Goal: Task Accomplishment & Management: Complete application form

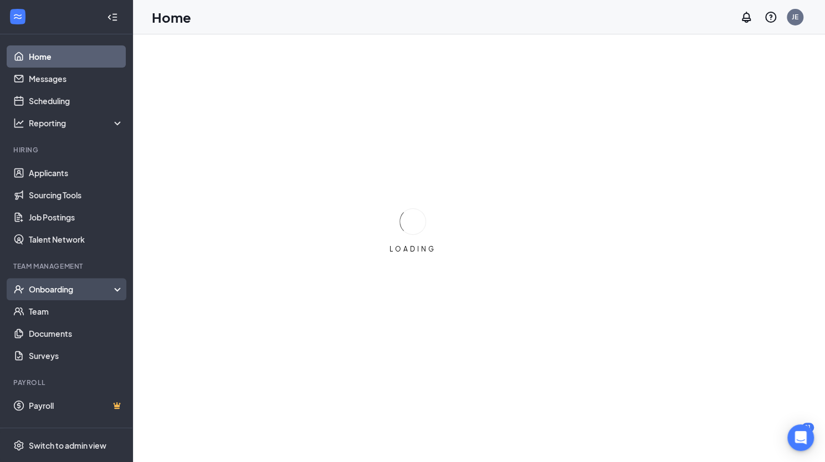
click at [41, 289] on div "Onboarding" at bounding box center [71, 289] width 85 height 11
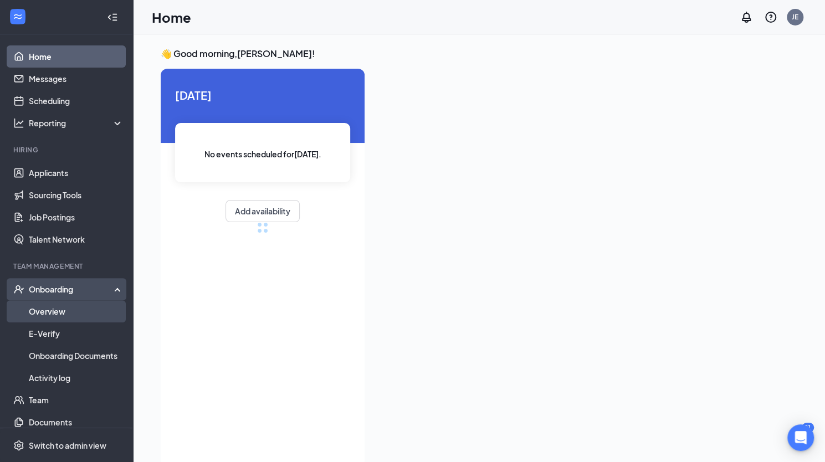
click at [43, 311] on link "Overview" at bounding box center [76, 311] width 95 height 22
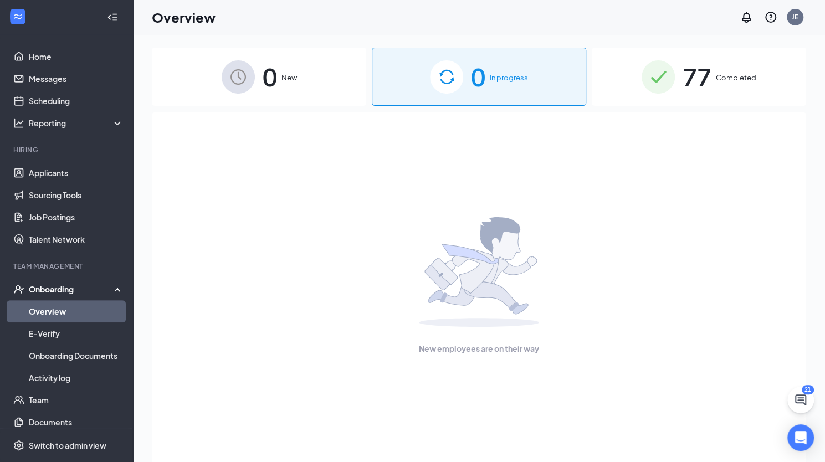
click at [527, 97] on div "0 In progress" at bounding box center [479, 77] width 214 height 58
click at [709, 77] on span "77" at bounding box center [696, 77] width 29 height 38
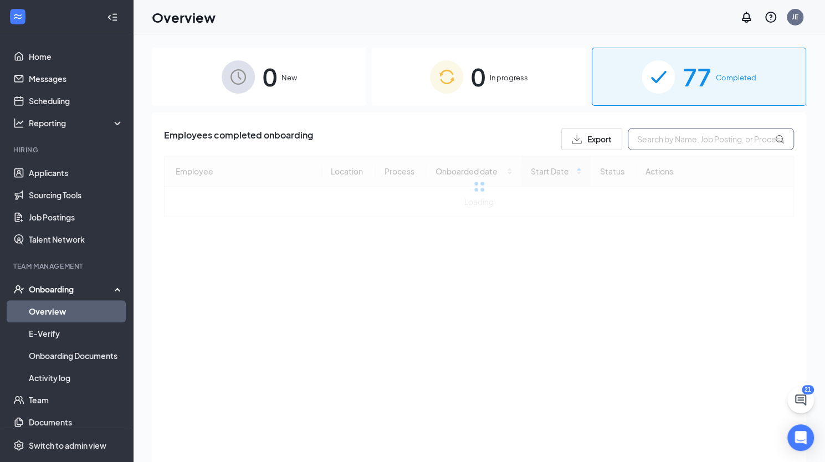
click at [645, 141] on input "text" at bounding box center [711, 139] width 166 height 22
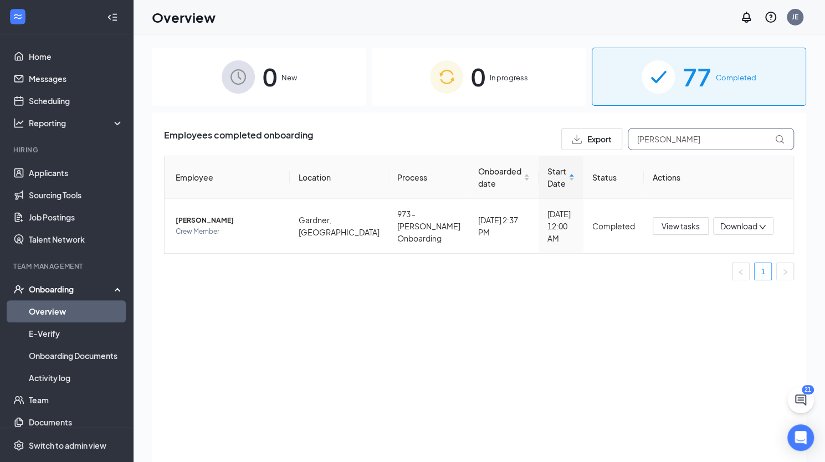
type input "[PERSON_NAME]"
click at [532, 130] on div "Employees completed onboarding Export [PERSON_NAME]" at bounding box center [479, 139] width 630 height 22
click at [710, 132] on input "[PERSON_NAME]" at bounding box center [711, 139] width 166 height 22
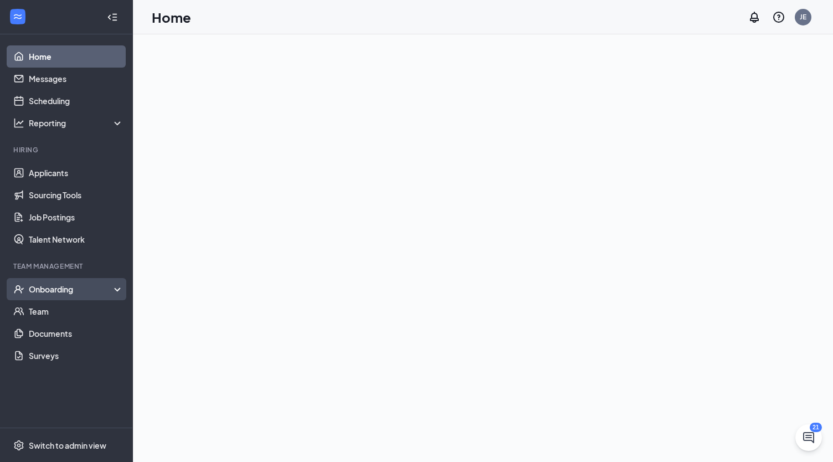
click at [40, 295] on div "Onboarding" at bounding box center [66, 289] width 133 height 22
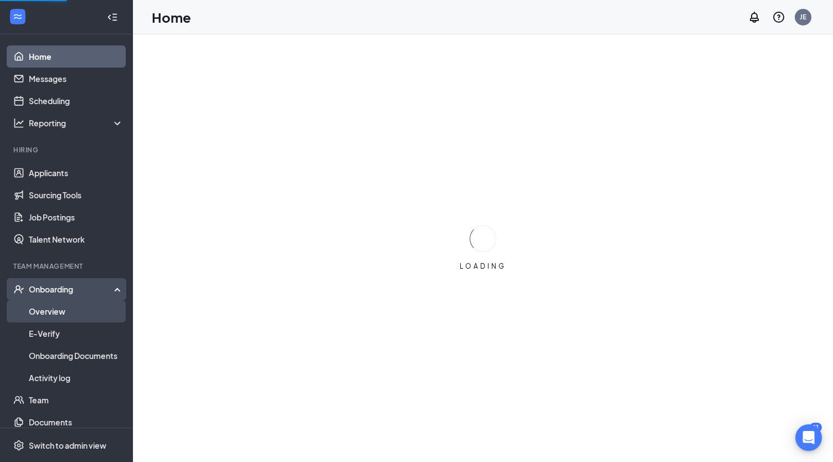
click at [43, 310] on link "Overview" at bounding box center [76, 311] width 95 height 22
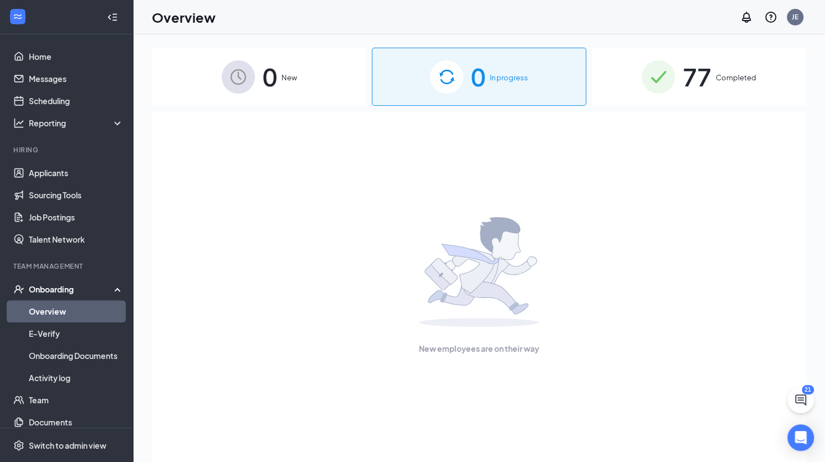
click at [650, 95] on div "77 Completed" at bounding box center [699, 77] width 214 height 58
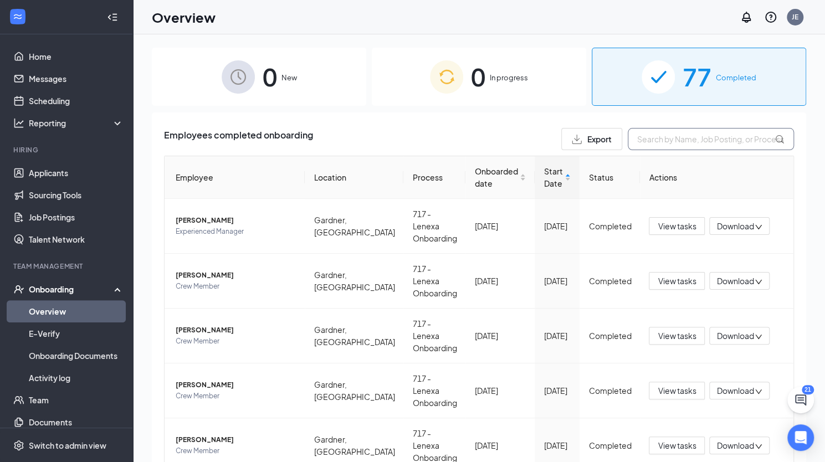
click at [649, 135] on input "text" at bounding box center [711, 139] width 166 height 22
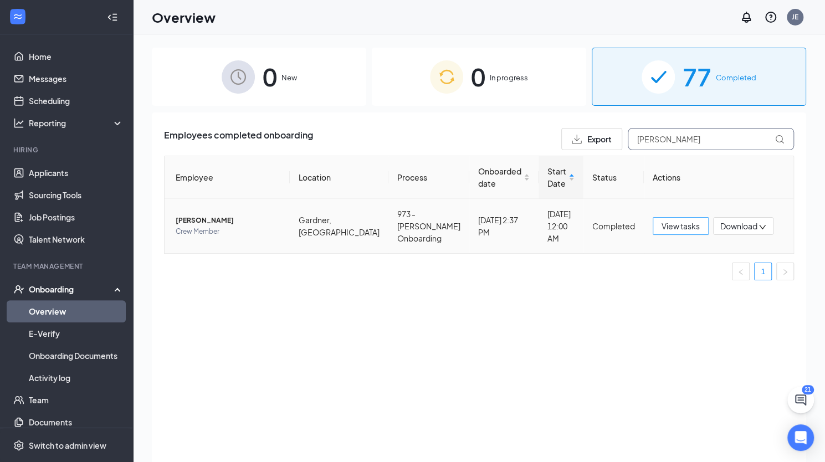
type input "[PERSON_NAME]"
click at [694, 224] on button "View tasks" at bounding box center [681, 226] width 56 height 18
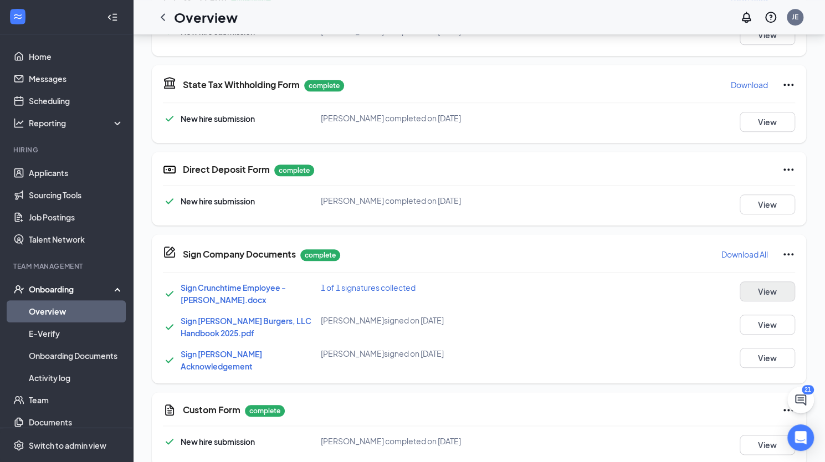
scroll to position [532, 0]
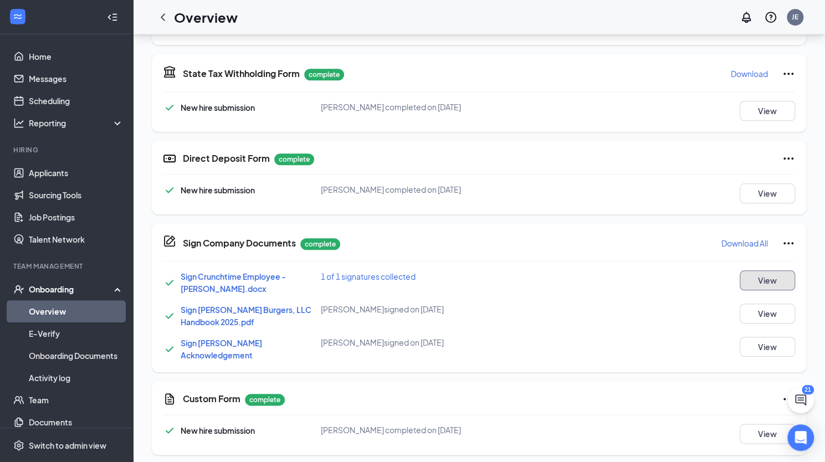
click at [773, 286] on button "View" at bounding box center [766, 280] width 55 height 20
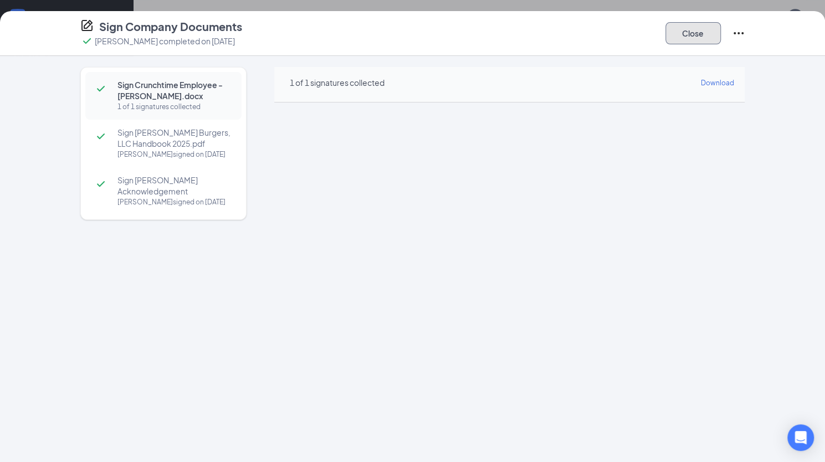
drag, startPoint x: 702, startPoint y: 27, endPoint x: 698, endPoint y: 19, distance: 8.9
click at [700, 25] on button "Close" at bounding box center [692, 33] width 55 height 22
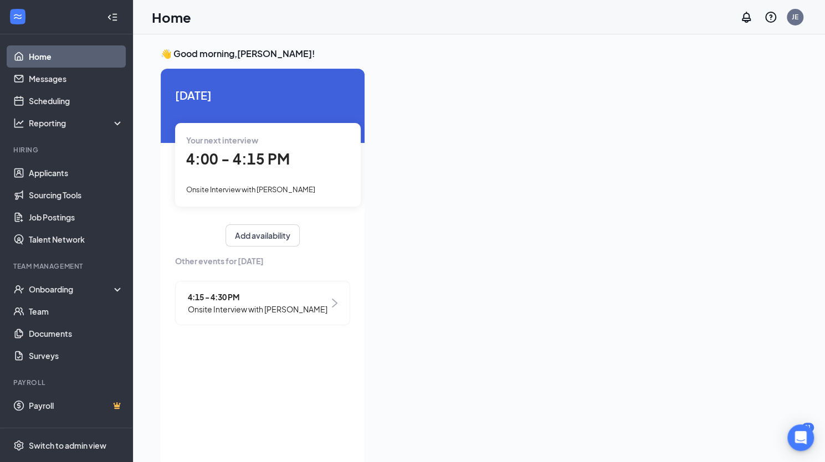
click at [299, 309] on span "Onsite Interview with [PERSON_NAME]" at bounding box center [258, 309] width 140 height 12
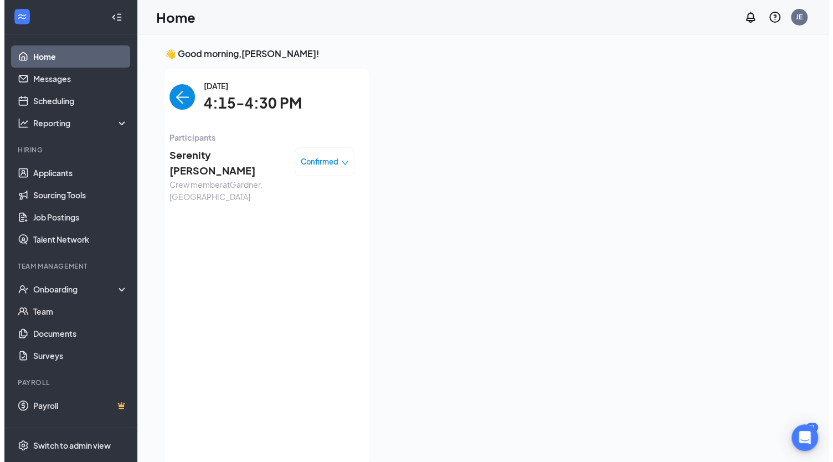
scroll to position [4, 0]
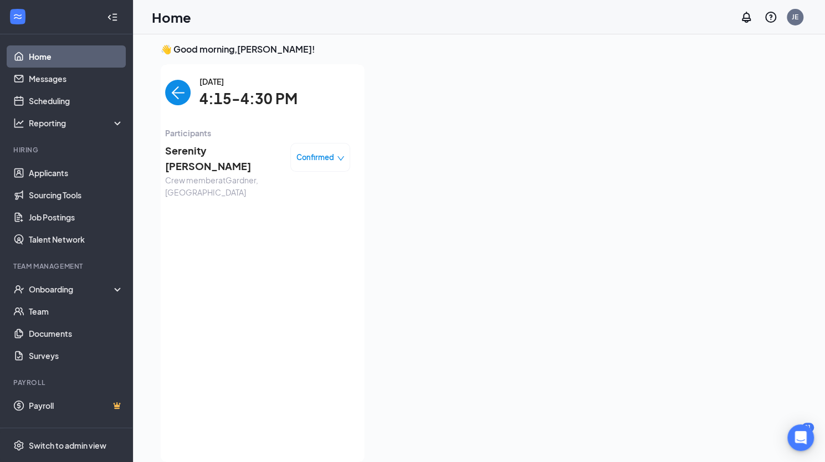
click at [202, 150] on span "Serenity Adkins" at bounding box center [223, 159] width 116 height 32
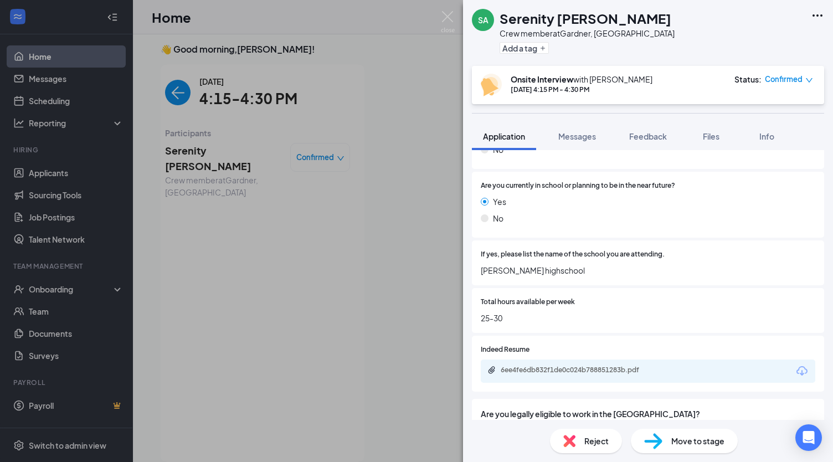
scroll to position [554, 0]
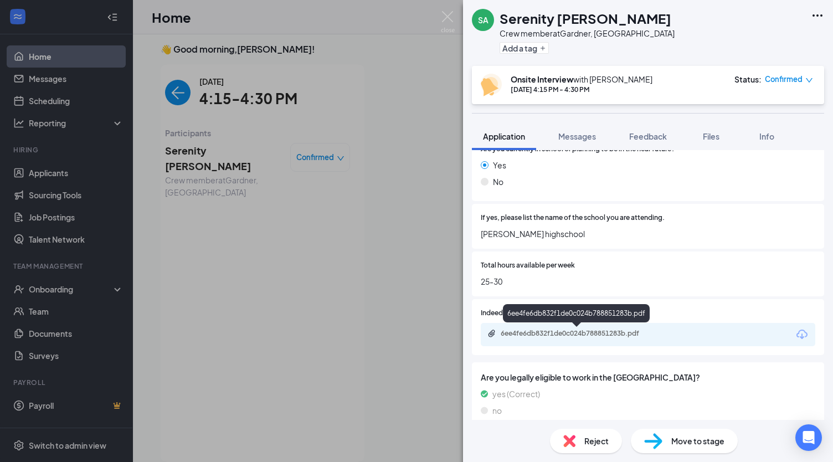
click at [601, 336] on div "6ee4fe6db832f1de0c024b788851283b.pdf" at bounding box center [578, 333] width 155 height 9
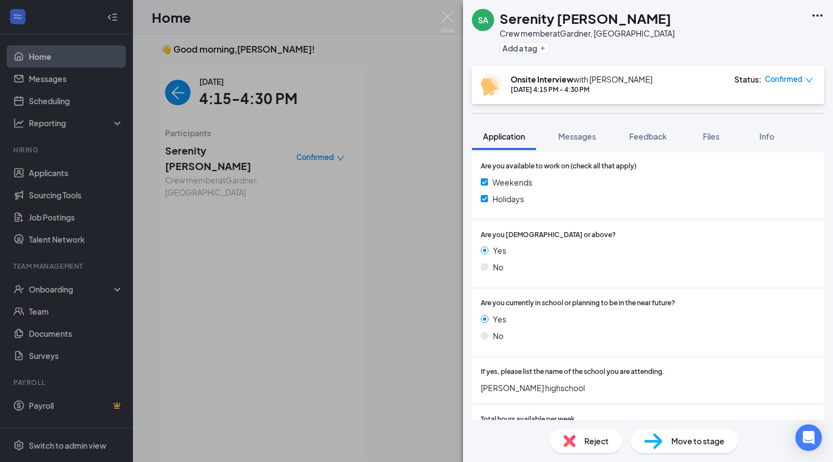
scroll to position [345, 0]
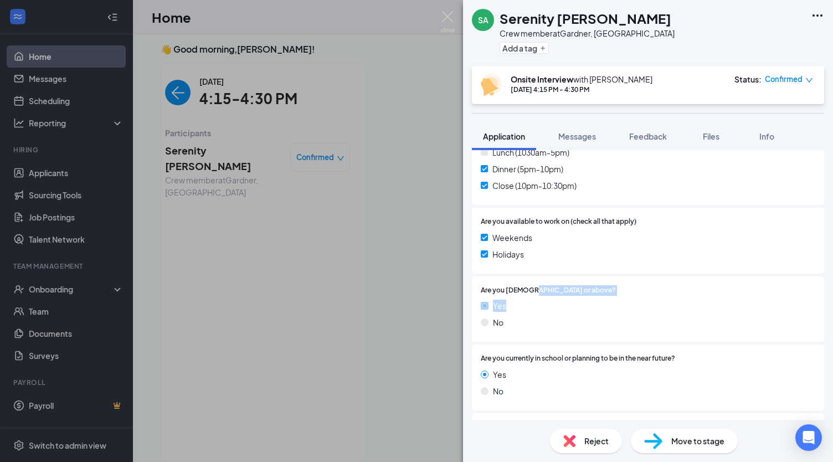
drag, startPoint x: 528, startPoint y: 292, endPoint x: 583, endPoint y: 300, distance: 54.8
click at [583, 300] on div "Are you 16 years old or above? Yes No" at bounding box center [648, 309] width 335 height 48
click at [616, 289] on div at bounding box center [715, 290] width 199 height 11
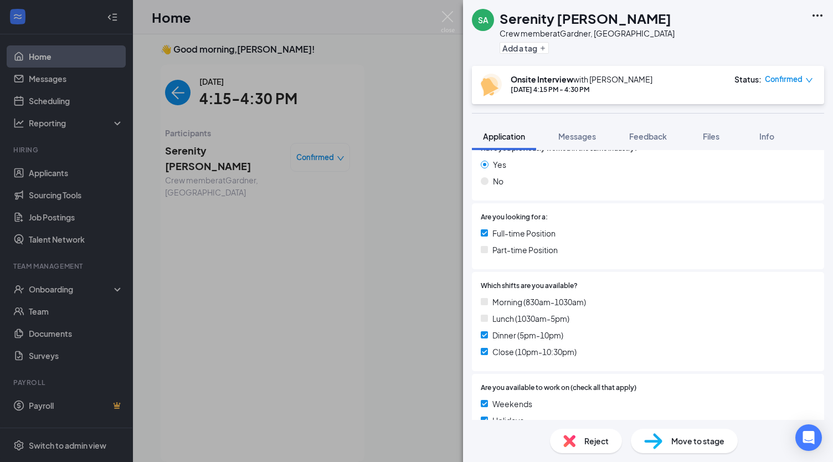
scroll to position [234, 0]
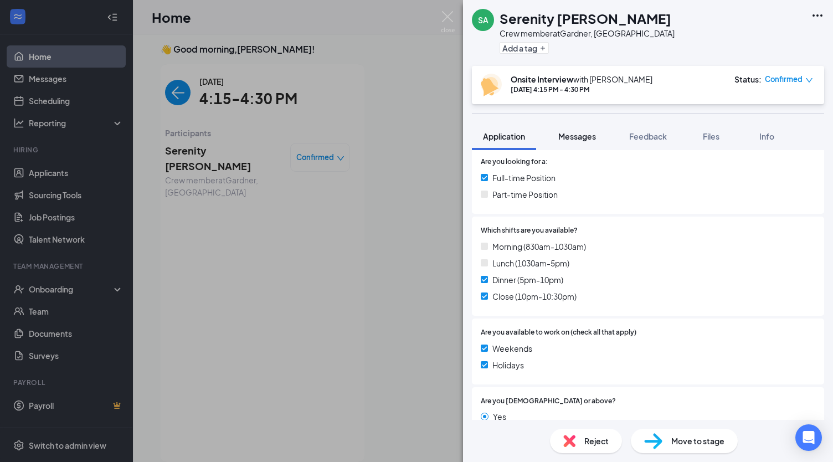
click at [586, 140] on span "Messages" at bounding box center [577, 136] width 38 height 10
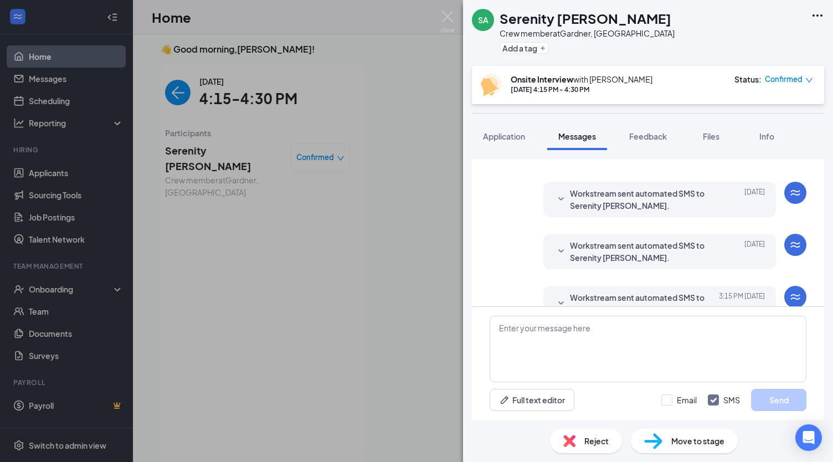
scroll to position [229, 0]
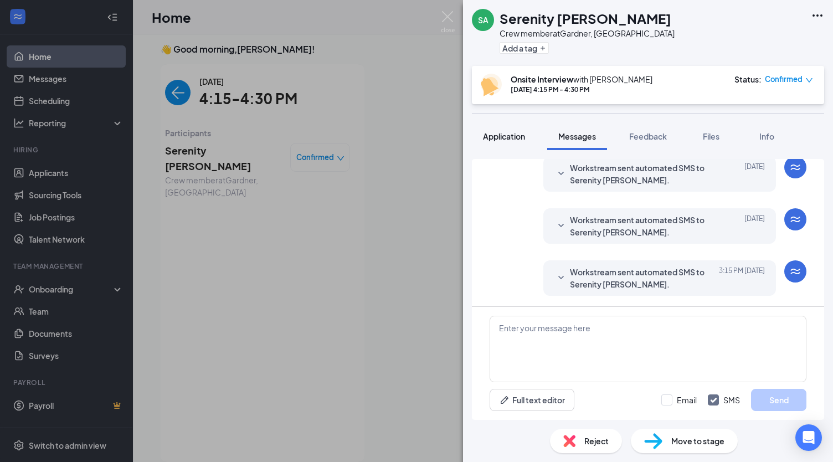
click at [514, 136] on span "Application" at bounding box center [504, 136] width 42 height 10
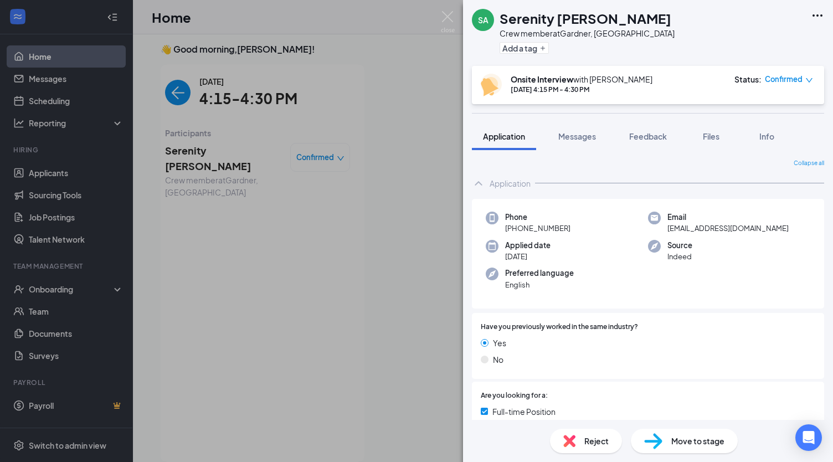
click at [567, 228] on span "+1 (913) 369-0244" at bounding box center [537, 228] width 65 height 11
click at [689, 231] on span "adkinsserenity8@icloud.com" at bounding box center [727, 228] width 121 height 11
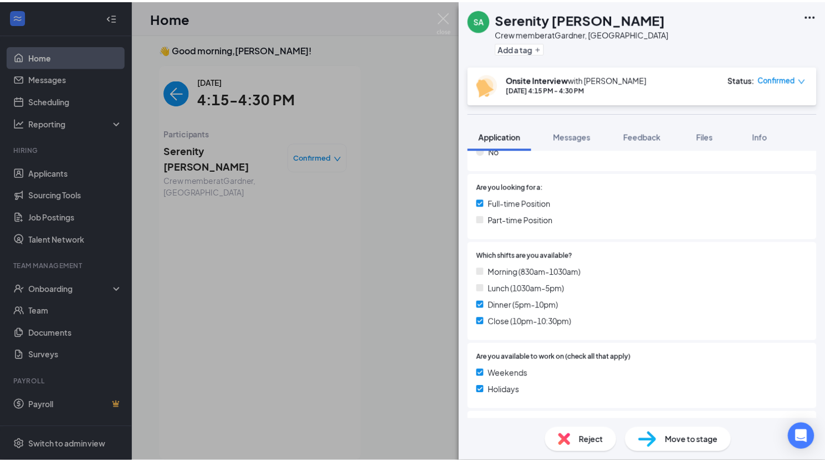
scroll to position [222, 0]
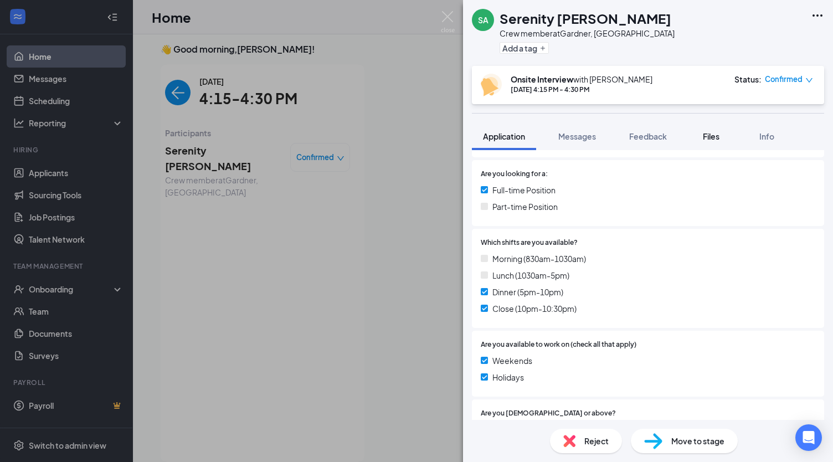
click at [518, 77] on div "SA Serenity Adkins Crew member at Gardner, KS Add a tag Onsite Interview with J…" at bounding box center [416, 231] width 833 height 462
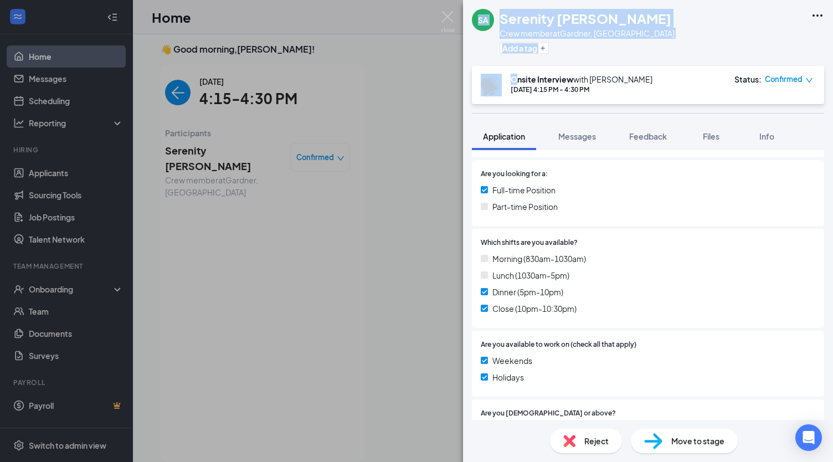
click at [683, 22] on div "SA Serenity Adkins Crew member at Gardner, KS Add a tag" at bounding box center [648, 33] width 370 height 66
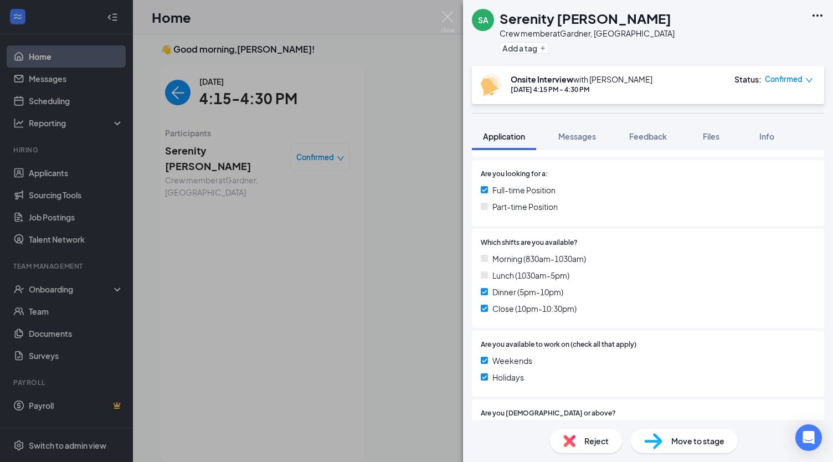
click at [628, 245] on div at bounding box center [697, 243] width 238 height 11
drag, startPoint x: 439, startPoint y: 20, endPoint x: 446, endPoint y: 17, distance: 8.7
click at [440, 19] on div "SA Serenity Adkins Crew member at Gardner, KS Add a tag Onsite Interview with J…" at bounding box center [416, 231] width 833 height 462
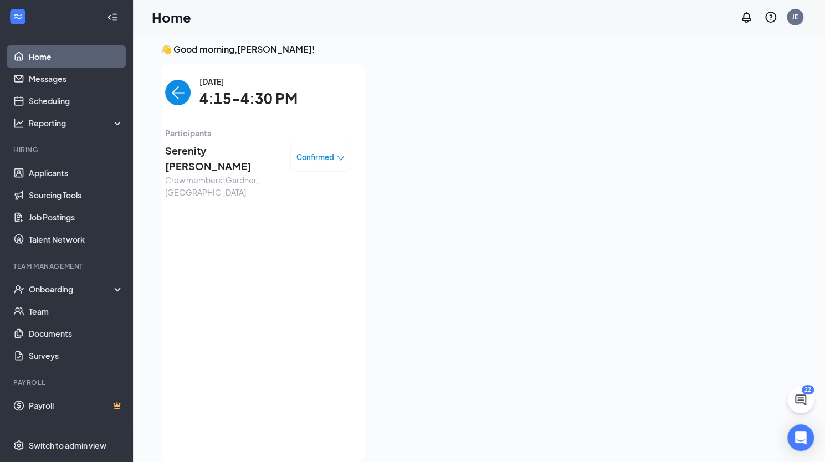
click at [446, 17] on div "Home JE" at bounding box center [479, 17] width 692 height 34
click at [69, 106] on link "Scheduling" at bounding box center [76, 101] width 95 height 22
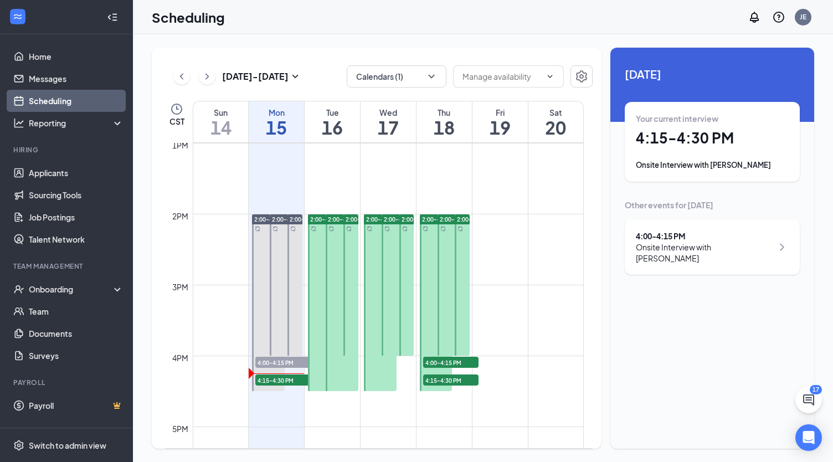
scroll to position [932, 0]
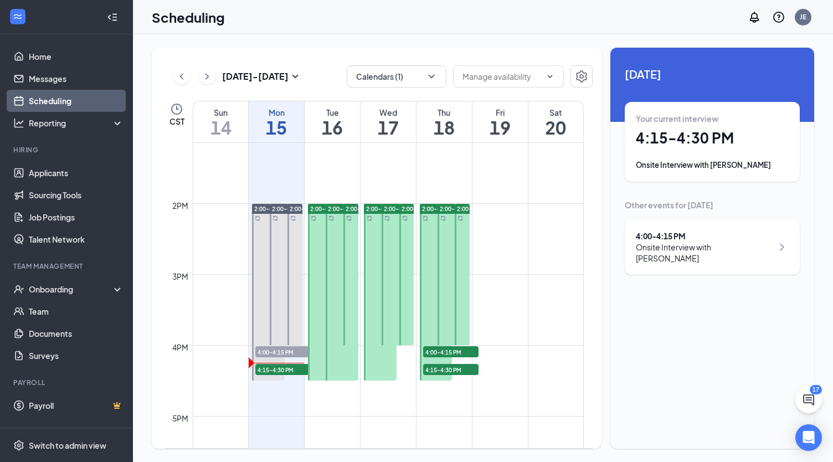
click at [446, 351] on span "4:00-4:15 PM" at bounding box center [450, 351] width 55 height 11
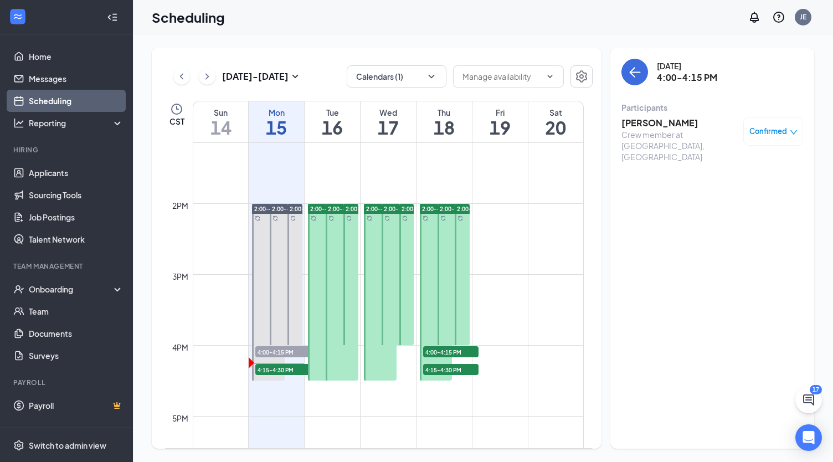
click at [450, 369] on span "4:15-4:30 PM" at bounding box center [450, 369] width 55 height 11
click at [458, 352] on span "4:00-4:15 PM" at bounding box center [450, 351] width 55 height 11
click at [461, 180] on td at bounding box center [388, 177] width 391 height 18
click at [458, 353] on span "4:00-4:15 PM" at bounding box center [450, 351] width 55 height 11
click at [454, 369] on span "4:15-4:30 PM" at bounding box center [450, 369] width 55 height 11
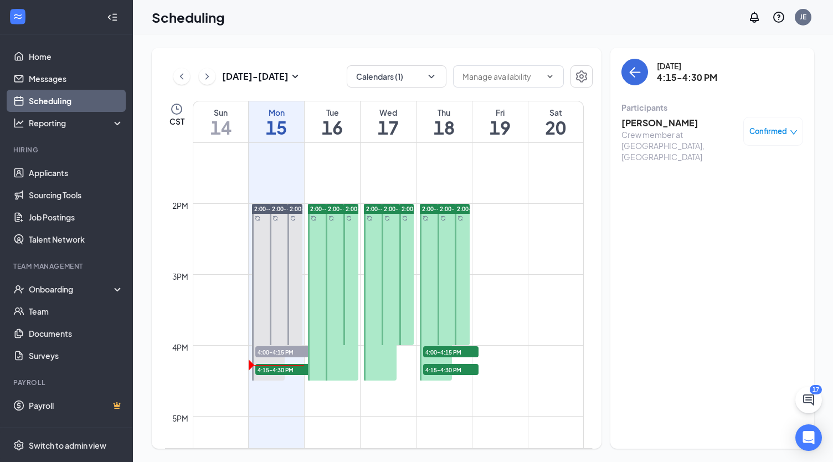
click at [459, 350] on span "4:00-4:15 PM" at bounding box center [450, 351] width 55 height 11
click at [458, 367] on span "4:15-4:30 PM" at bounding box center [450, 369] width 55 height 11
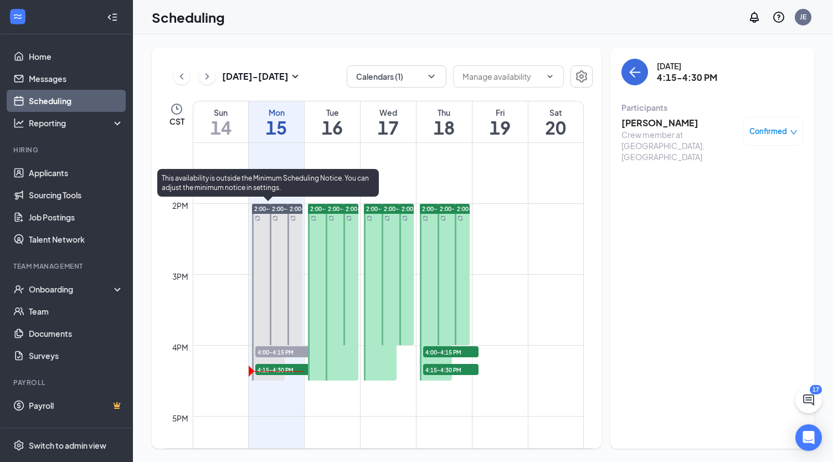
click at [300, 350] on span "4:00-4:15 PM" at bounding box center [282, 351] width 55 height 11
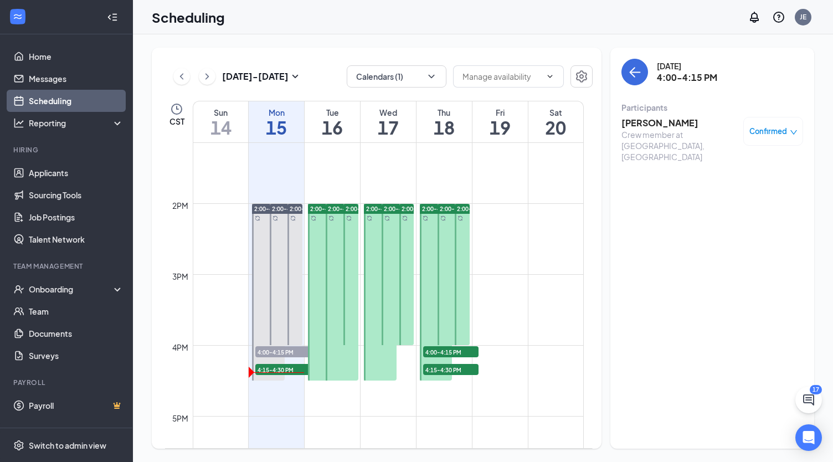
click at [669, 122] on h3 "Parker Messbarger" at bounding box center [679, 123] width 116 height 12
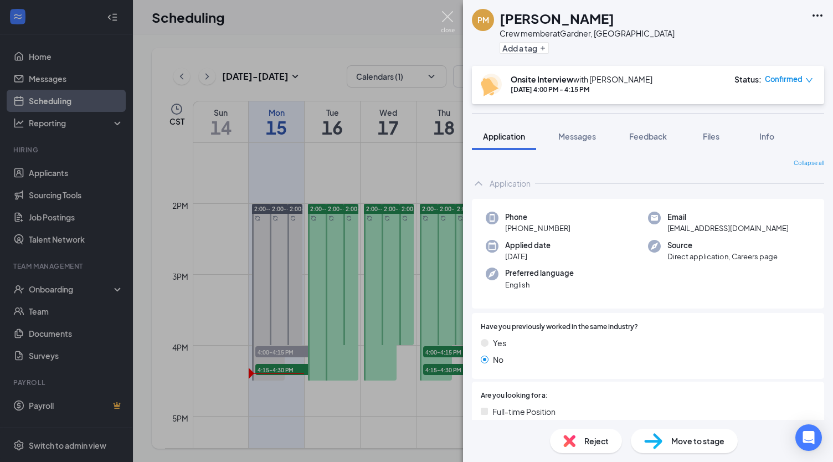
click at [452, 23] on img at bounding box center [448, 22] width 14 height 22
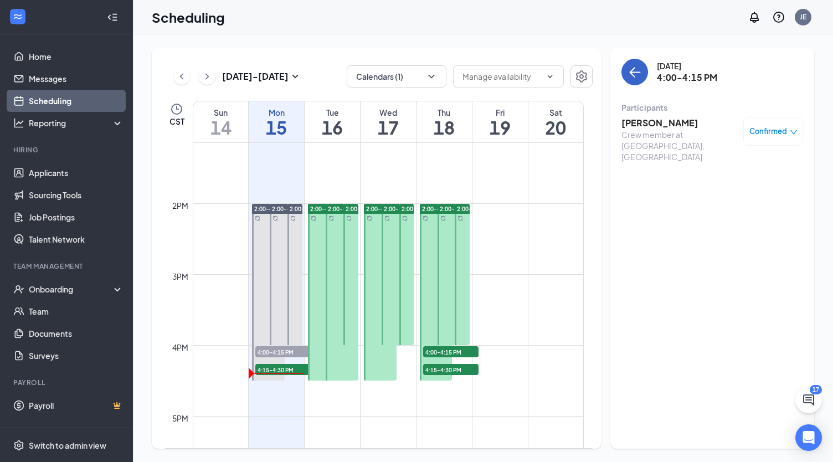
drag, startPoint x: 632, startPoint y: 81, endPoint x: 645, endPoint y: 81, distance: 13.3
click at [645, 81] on div "Monday, Sep 15 4:00-4:15 PM" at bounding box center [712, 72] width 182 height 27
click at [638, 83] on button "back-button" at bounding box center [634, 72] width 27 height 27
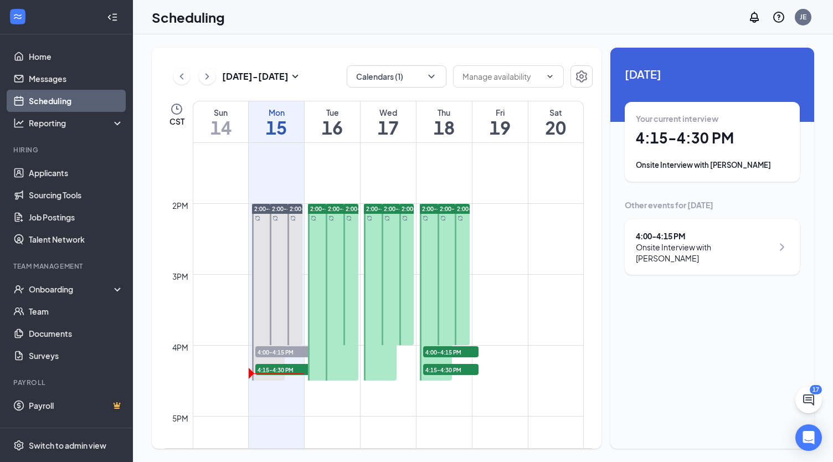
click at [675, 149] on div "Your current interview 4:15 - 4:30 PM Onsite Interview with Serenity Adkins" at bounding box center [712, 142] width 153 height 58
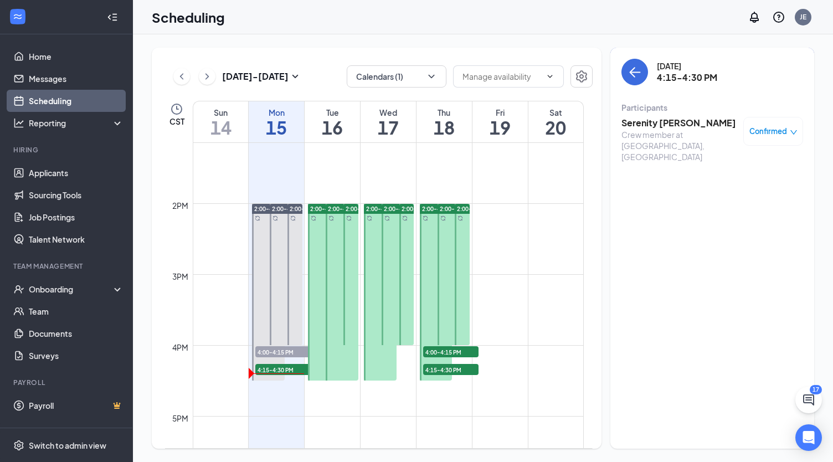
click at [666, 124] on h3 "Serenity Adkins" at bounding box center [679, 123] width 116 height 12
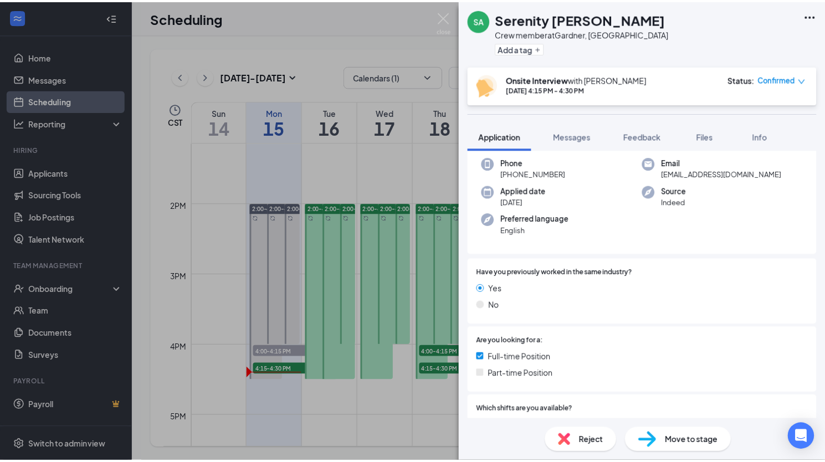
scroll to position [55, 0]
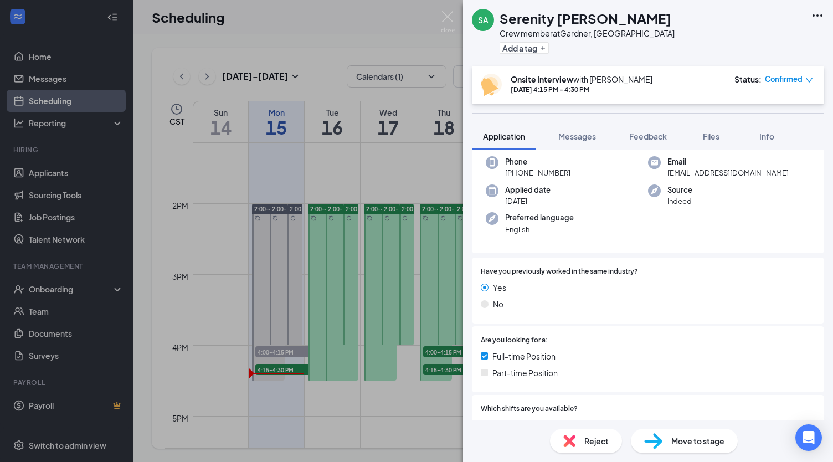
click at [685, 431] on div "Move to stage" at bounding box center [684, 441] width 107 height 24
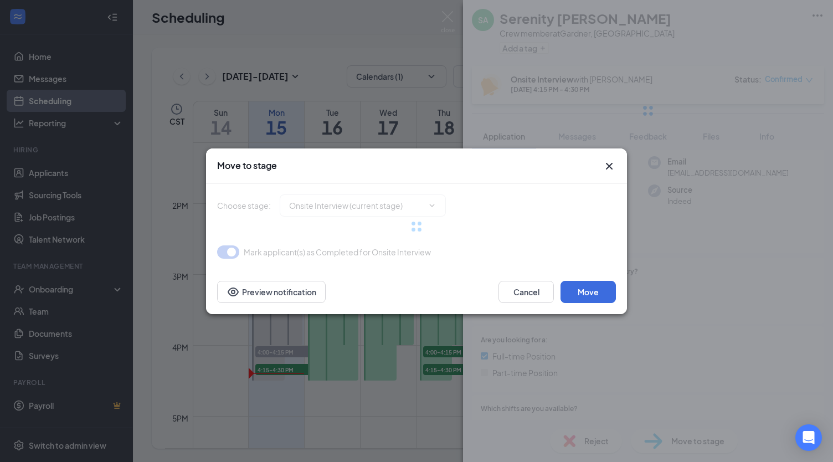
type input "Hiring Complete (final stage)"
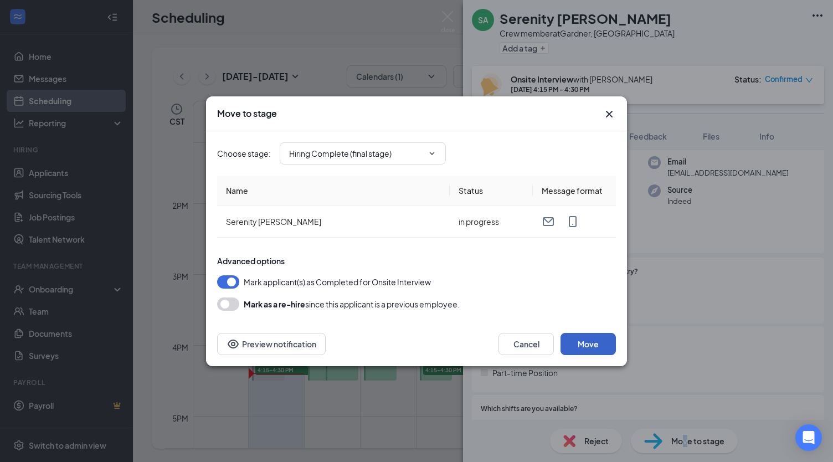
click at [587, 338] on button "Move" at bounding box center [588, 344] width 55 height 22
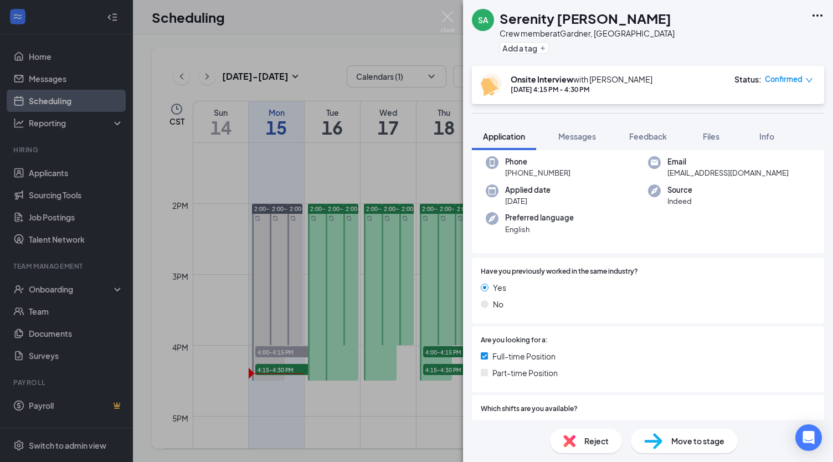
click at [646, 298] on div "No" at bounding box center [648, 304] width 335 height 12
click at [454, 17] on img at bounding box center [448, 22] width 14 height 22
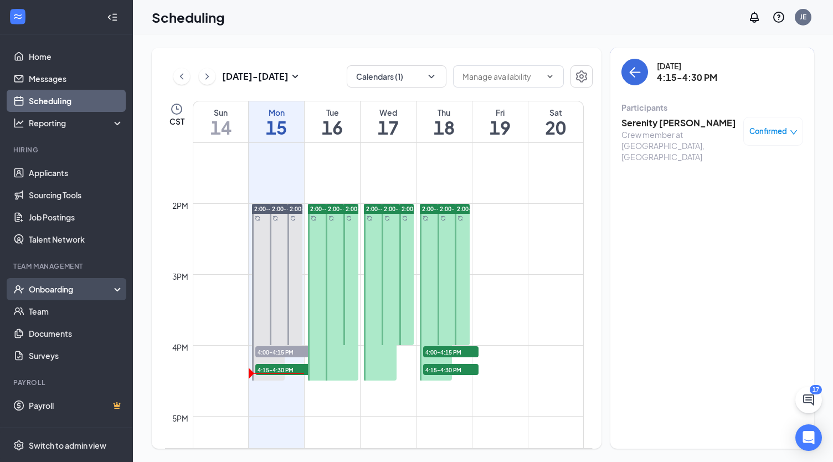
click at [38, 292] on div "Onboarding" at bounding box center [71, 289] width 85 height 11
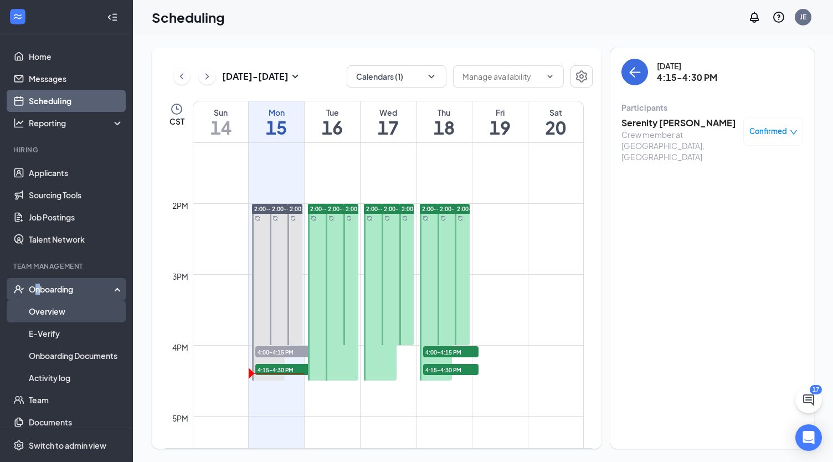
click at [40, 315] on link "Overview" at bounding box center [76, 311] width 95 height 22
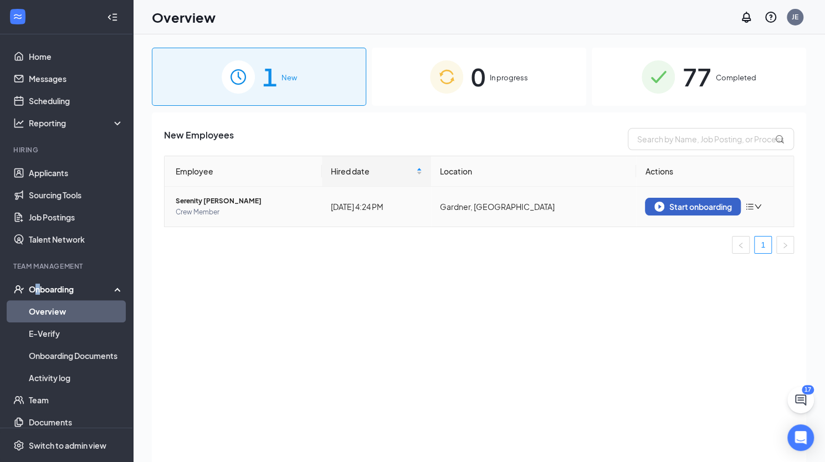
click at [700, 206] on div "Start onboarding" at bounding box center [692, 207] width 77 height 10
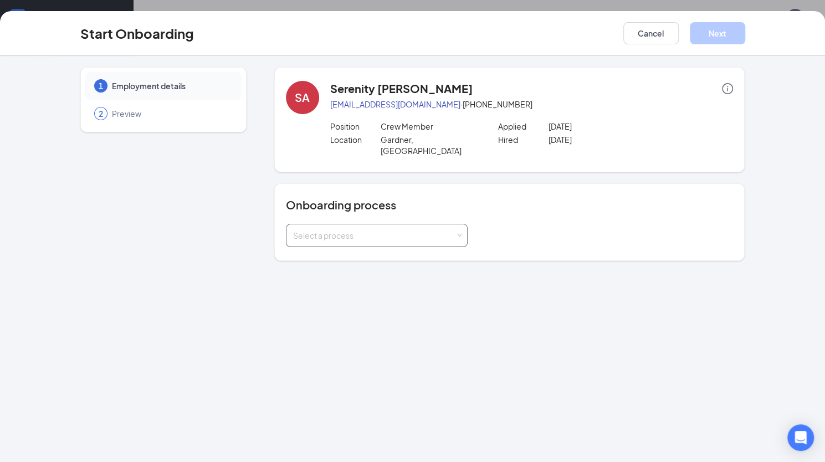
click at [439, 230] on div "Select a process" at bounding box center [374, 235] width 162 height 11
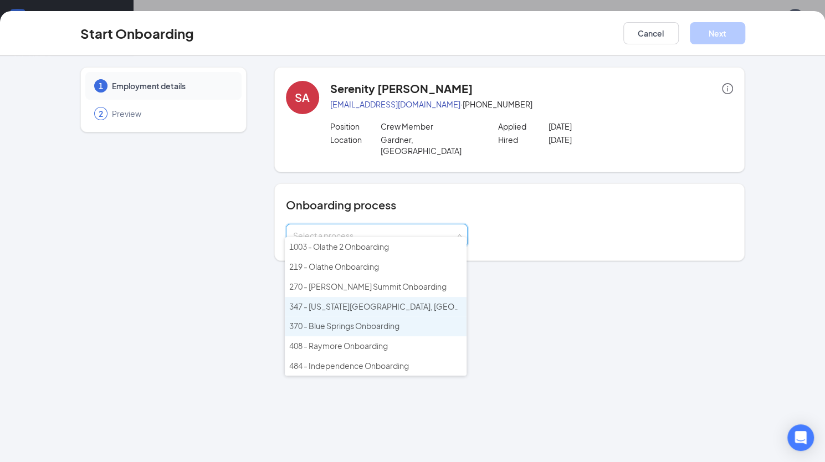
scroll to position [202, 0]
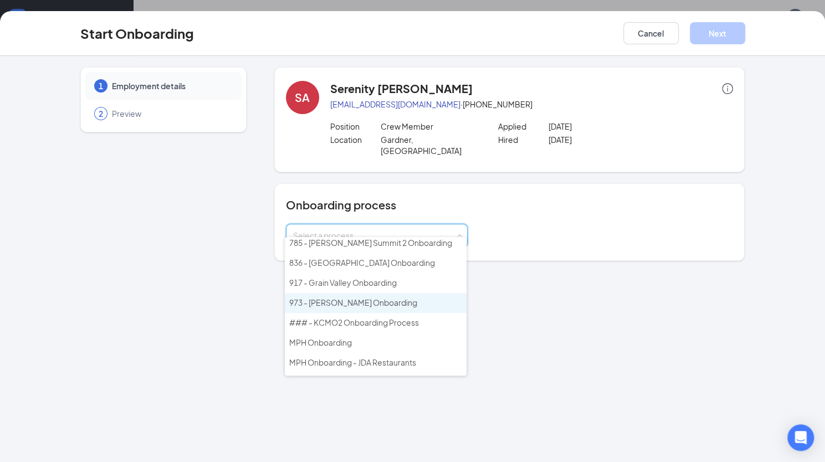
click at [360, 297] on span "973 - [PERSON_NAME] Onboarding" at bounding box center [353, 302] width 128 height 10
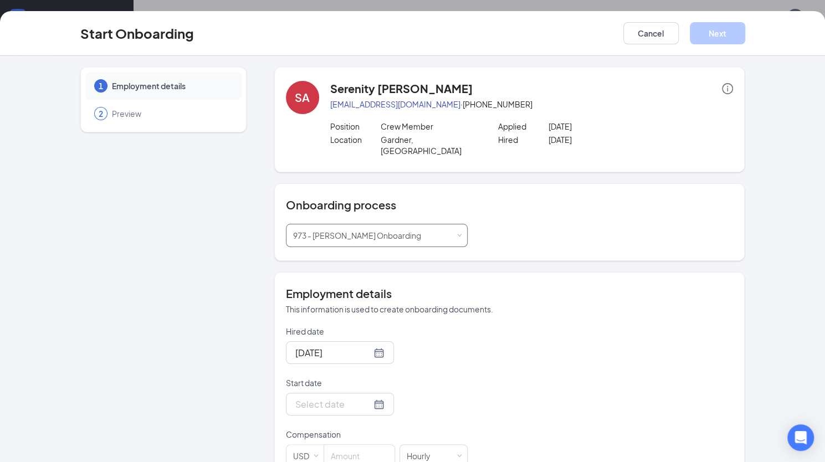
scroll to position [17, 0]
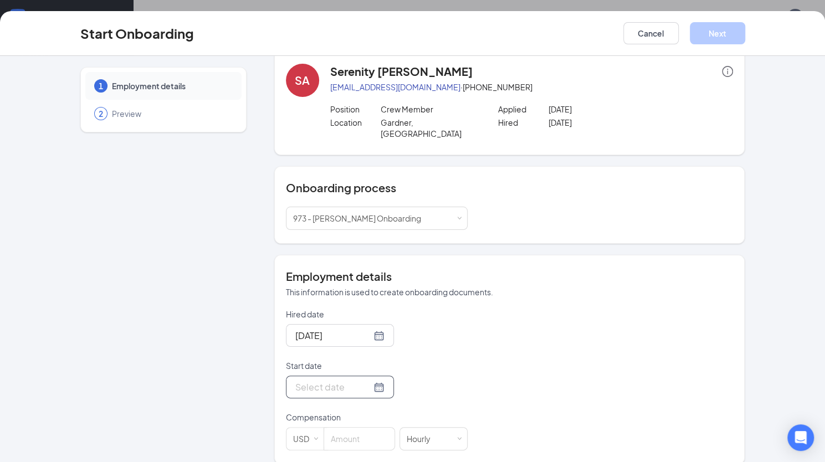
click at [361, 380] on div at bounding box center [339, 387] width 89 height 14
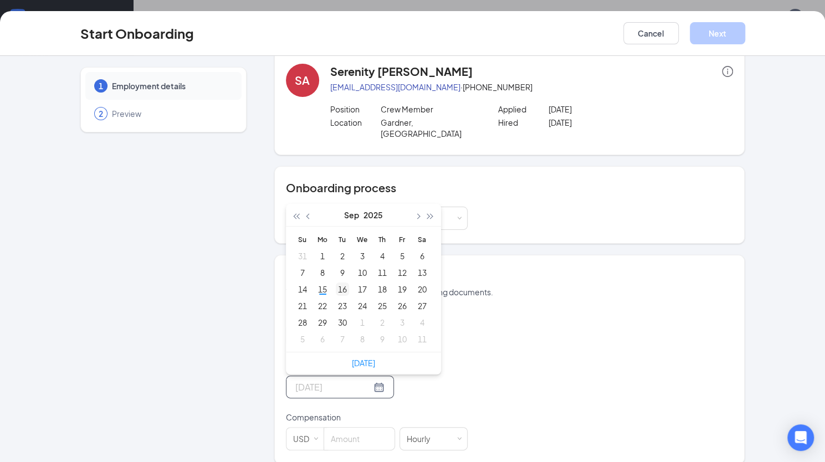
type input "Sep 16, 2025"
click at [341, 282] on div "16" at bounding box center [342, 288] width 13 height 13
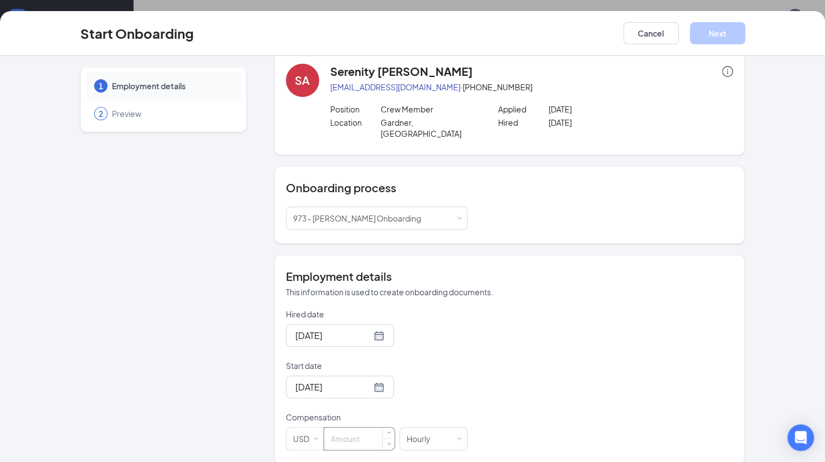
click at [338, 428] on input at bounding box center [359, 439] width 70 height 22
type input "13.75"
click at [705, 32] on button "Next" at bounding box center [717, 33] width 55 height 22
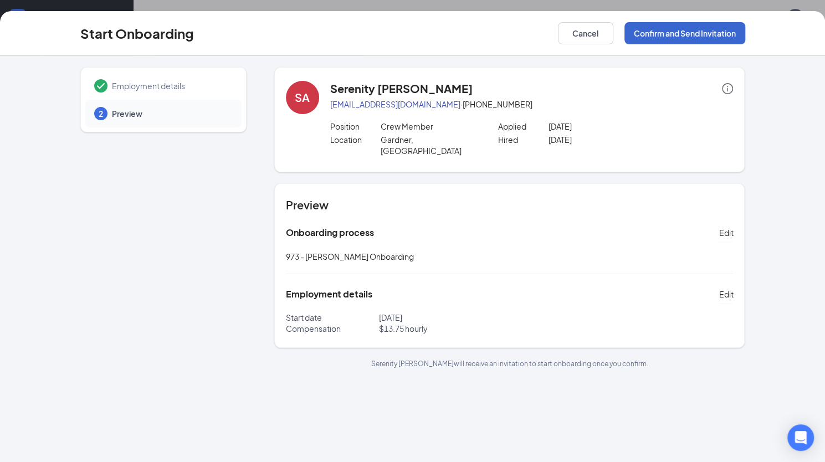
scroll to position [0, 0]
click at [674, 34] on button "Confirm and Send Invitation" at bounding box center [684, 33] width 121 height 22
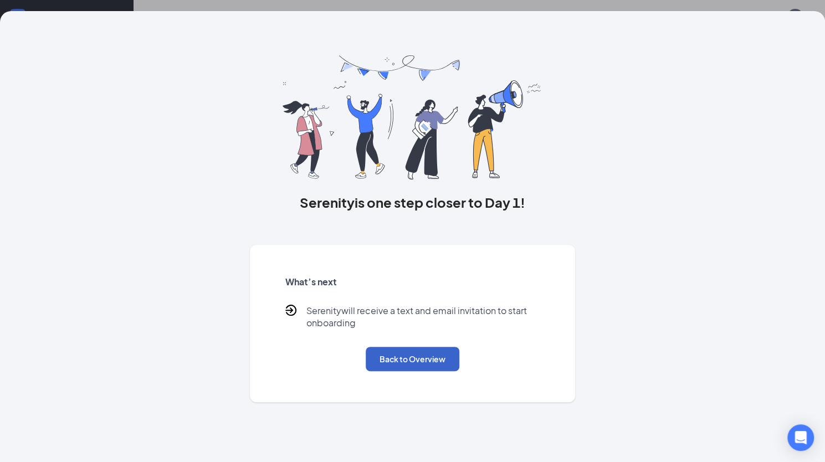
click at [409, 356] on button "Back to Overview" at bounding box center [413, 359] width 94 height 24
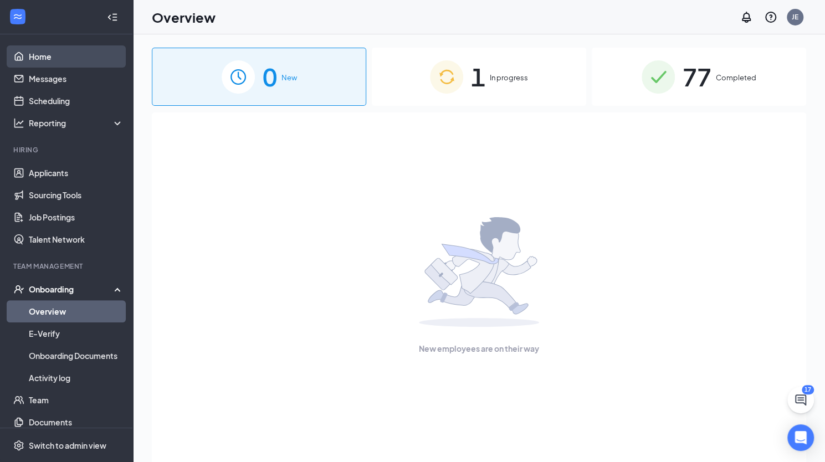
click at [39, 60] on link "Home" at bounding box center [76, 56] width 95 height 22
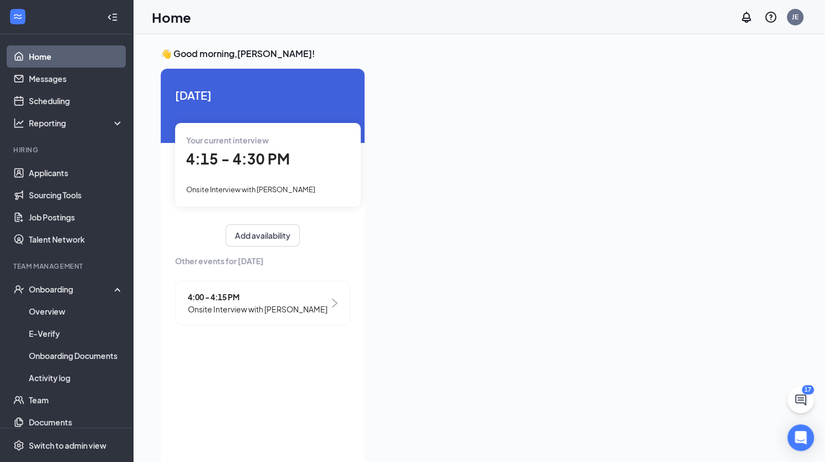
click at [302, 325] on div "4:00 - 4:15 PM Onsite Interview with Parker Messbarger" at bounding box center [262, 303] width 175 height 44
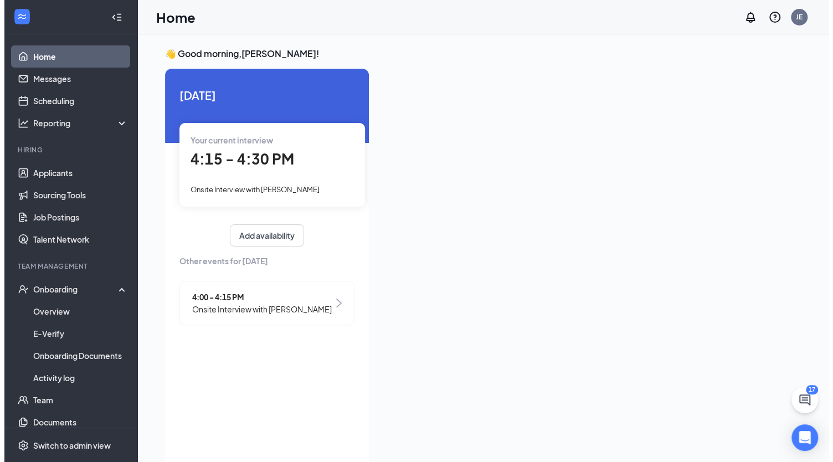
scroll to position [4, 0]
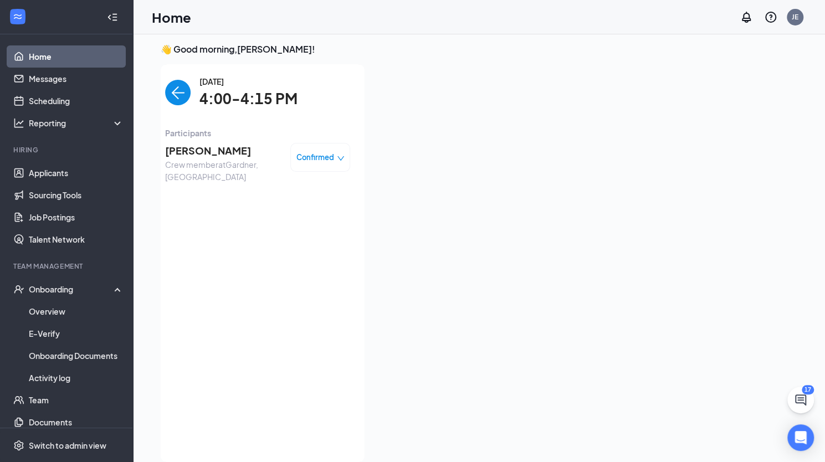
click at [331, 155] on span "Confirmed" at bounding box center [315, 157] width 38 height 11
click at [196, 141] on div "Parker Messbarger Crew member at Gardner, KS Confirmed" at bounding box center [257, 163] width 185 height 48
click at [189, 152] on span "Parker Messbarger" at bounding box center [223, 151] width 116 height 16
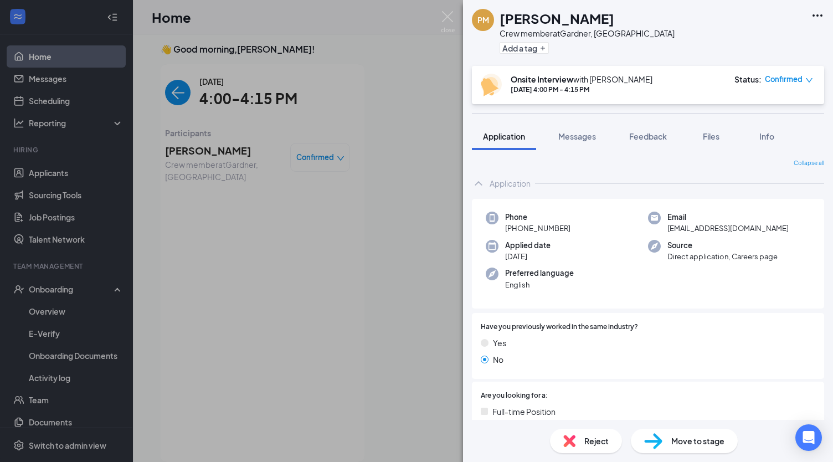
click at [662, 433] on div "Move to stage" at bounding box center [684, 441] width 107 height 24
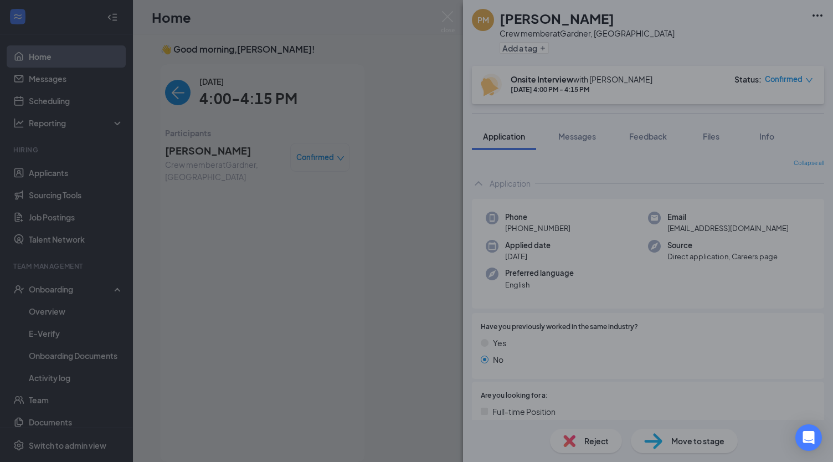
type input "Hiring Complete (final stage)"
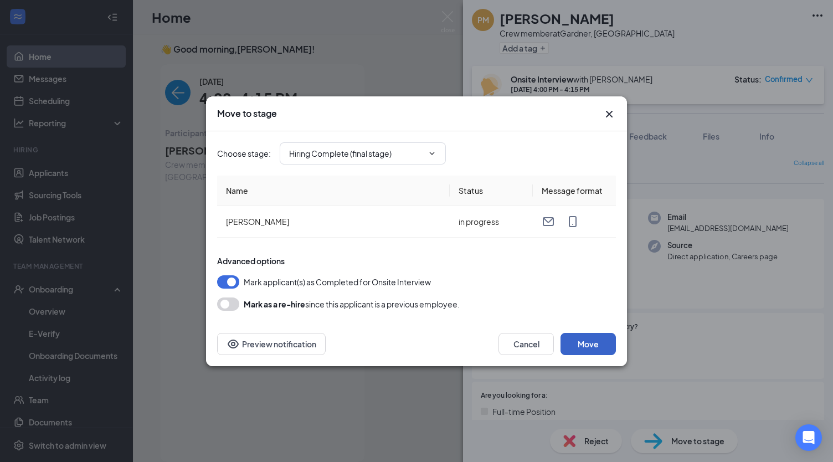
click at [591, 337] on button "Move" at bounding box center [588, 344] width 55 height 22
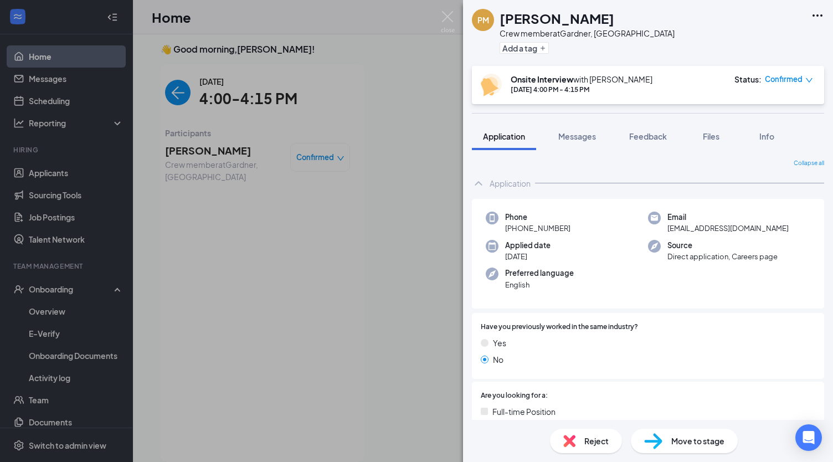
click at [418, 214] on div "PM Parker Messbarger Crew member at Gardner, KS Add a tag Onsite Interview with…" at bounding box center [416, 231] width 833 height 462
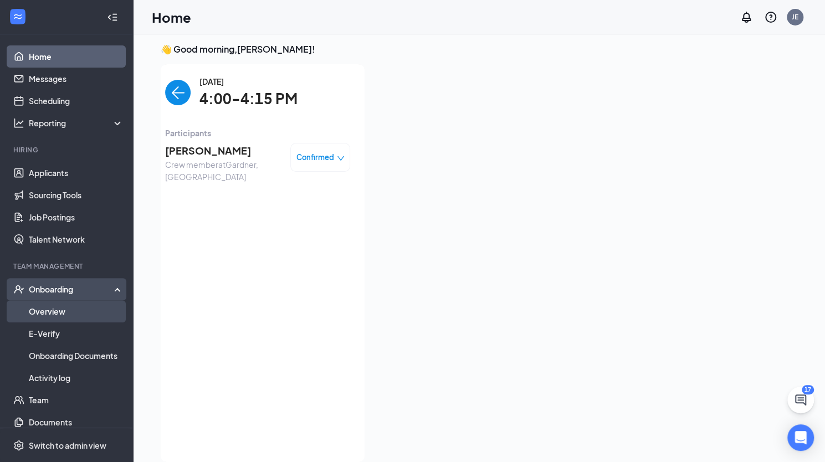
click at [43, 314] on link "Overview" at bounding box center [76, 311] width 95 height 22
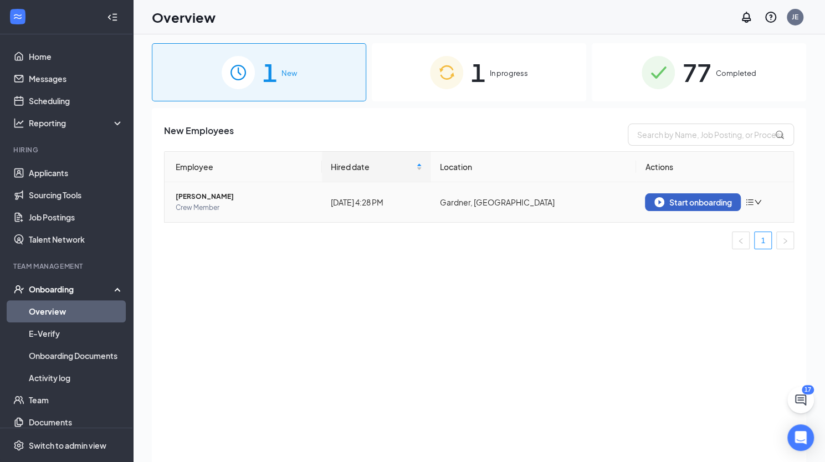
click at [689, 203] on div "Start onboarding" at bounding box center [692, 202] width 77 height 10
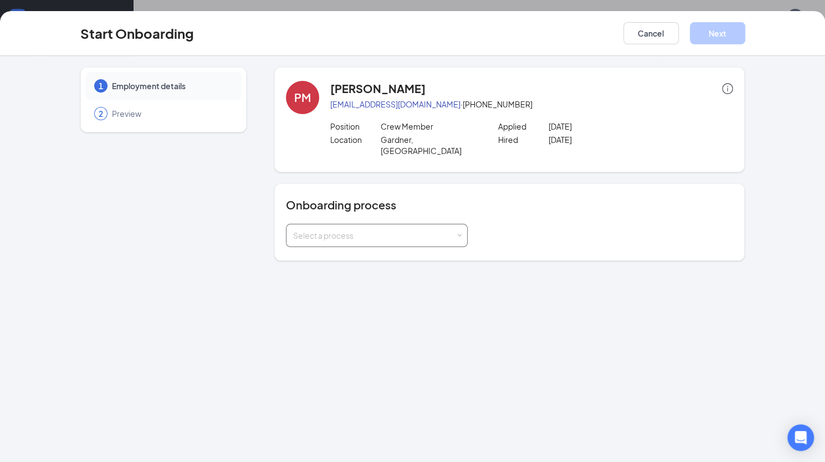
click at [448, 229] on div "Select a process" at bounding box center [376, 235] width 167 height 22
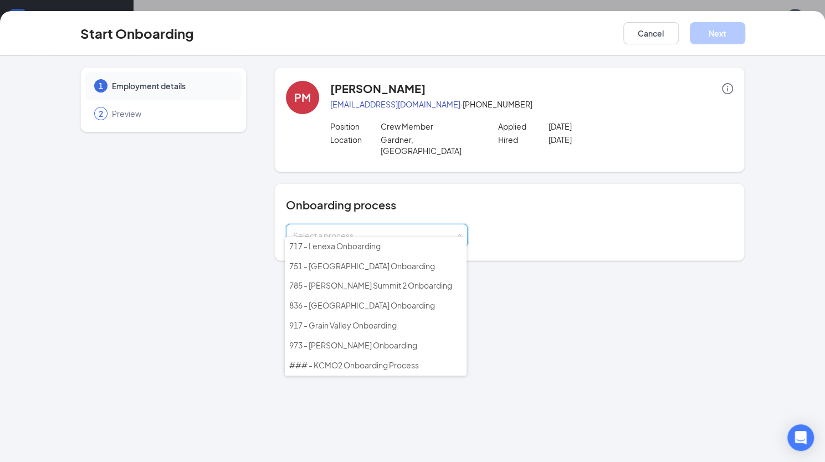
scroll to position [202, 0]
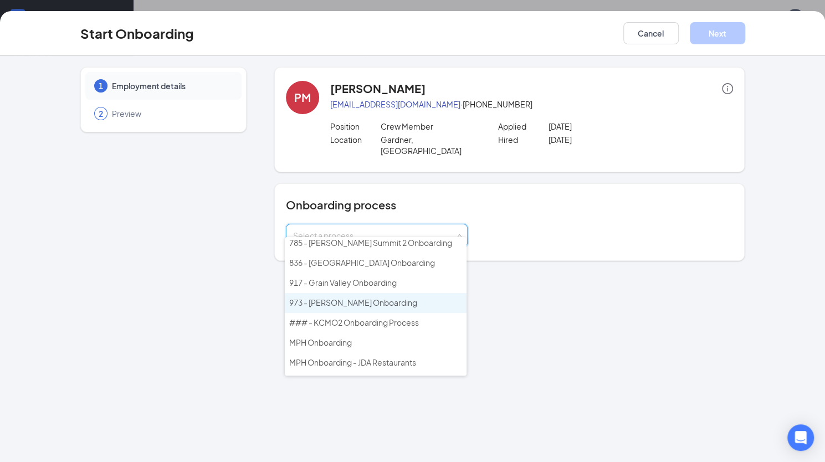
click at [392, 293] on li "973 - [PERSON_NAME] Onboarding" at bounding box center [376, 303] width 182 height 20
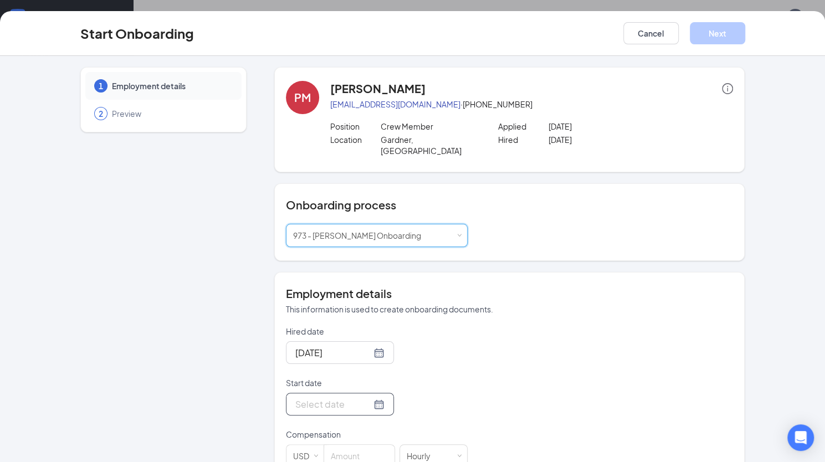
click at [358, 397] on div at bounding box center [339, 404] width 89 height 14
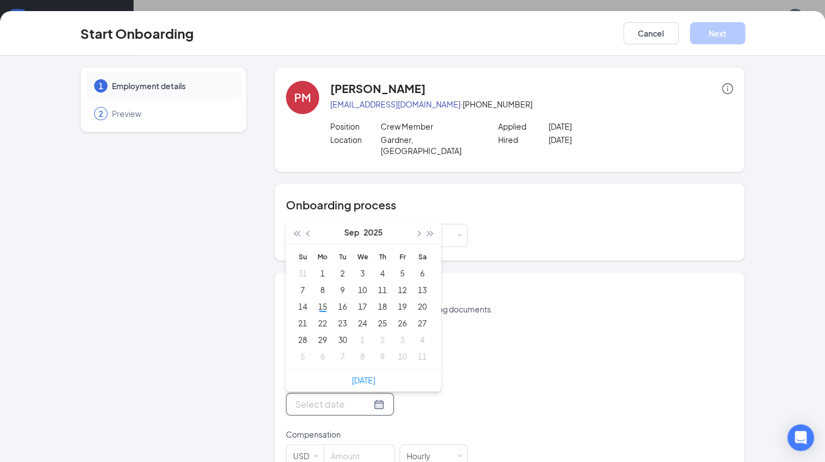
click at [362, 397] on div at bounding box center [339, 404] width 89 height 14
type input "Sep 16, 2025"
click at [339, 300] on div "16" at bounding box center [342, 306] width 13 height 13
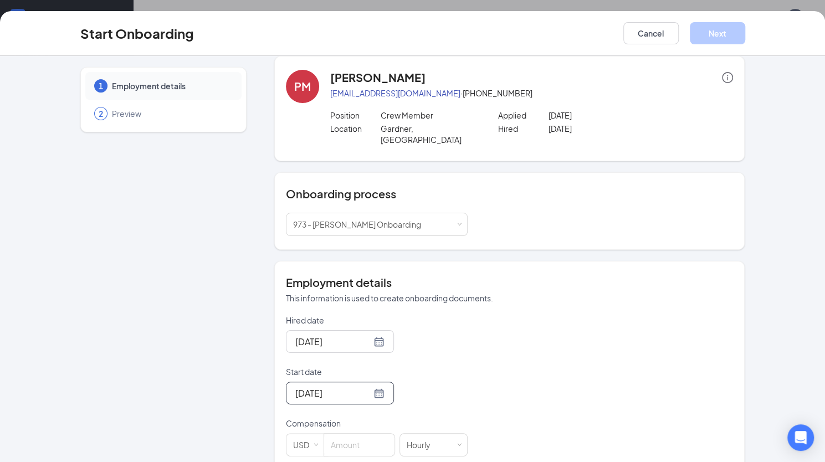
scroll to position [17, 0]
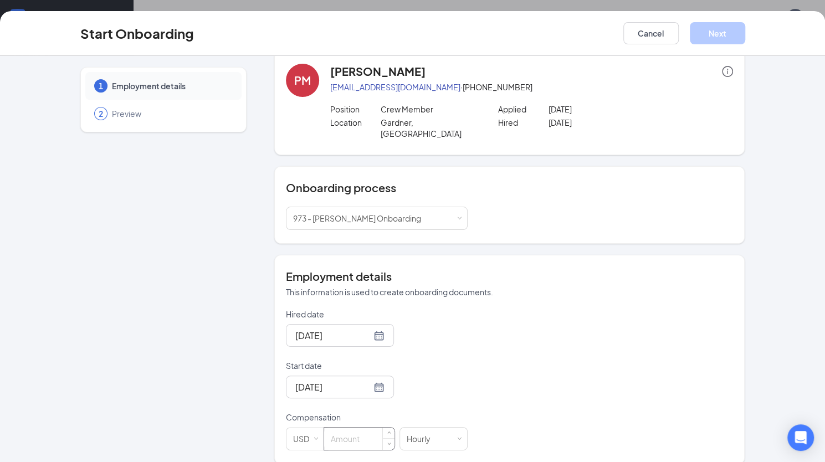
click at [336, 429] on input at bounding box center [359, 439] width 70 height 22
type input "13.75"
click at [609, 379] on div "Hired date Sep 15, 2025 Start date Sep 16, 2025 Sep 2025 Su Mo Tu We Th Fr Sa 3…" at bounding box center [510, 380] width 448 height 142
click at [728, 36] on button "Next" at bounding box center [717, 33] width 55 height 22
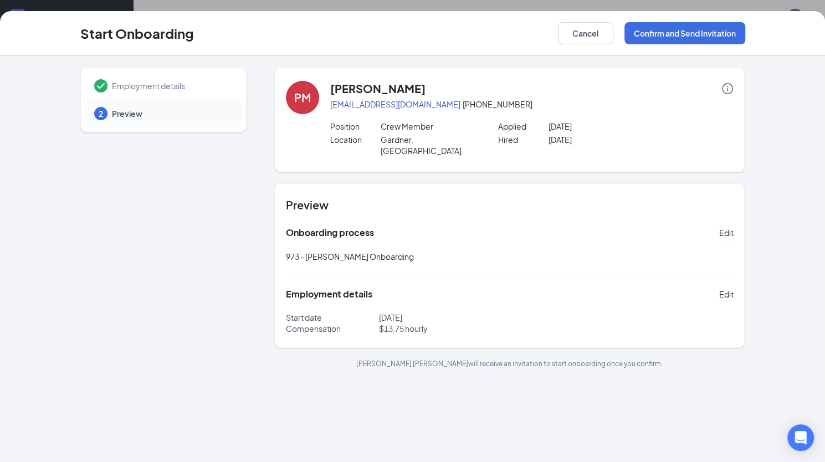
scroll to position [0, 0]
click at [691, 33] on button "Confirm and Send Invitation" at bounding box center [684, 33] width 121 height 22
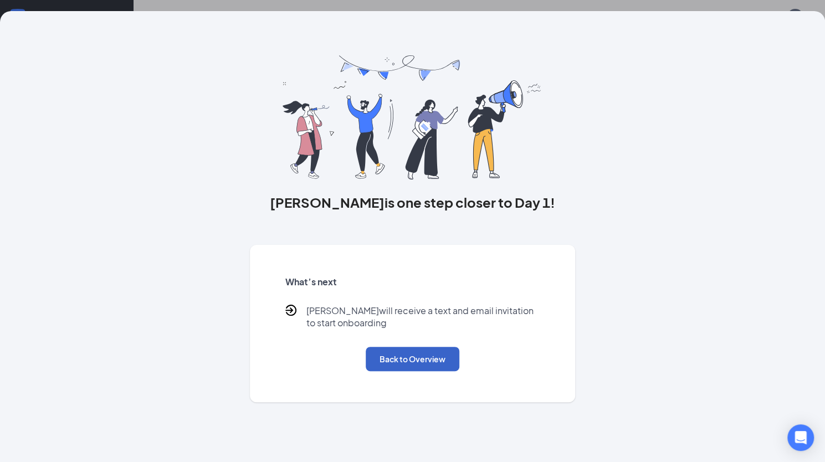
click at [419, 356] on button "Back to Overview" at bounding box center [413, 359] width 94 height 24
